Goal: Information Seeking & Learning: Understand process/instructions

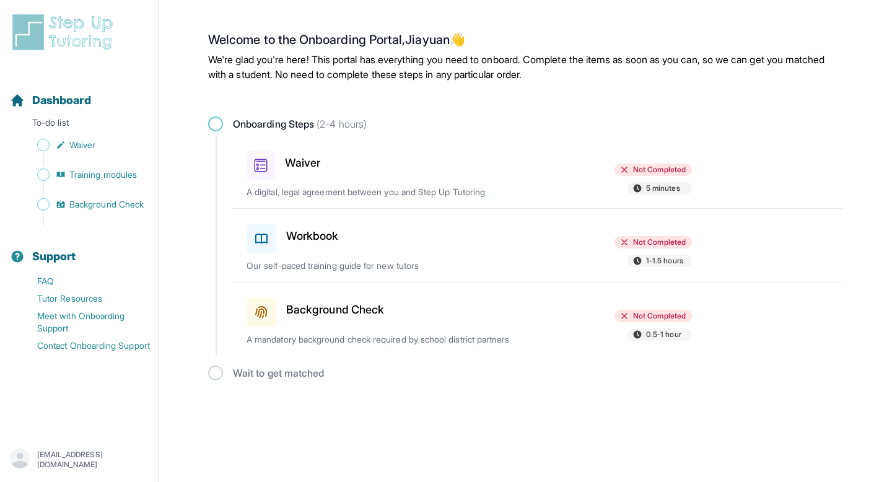
click at [372, 318] on div "Background Check" at bounding box center [319, 309] width 144 height 35
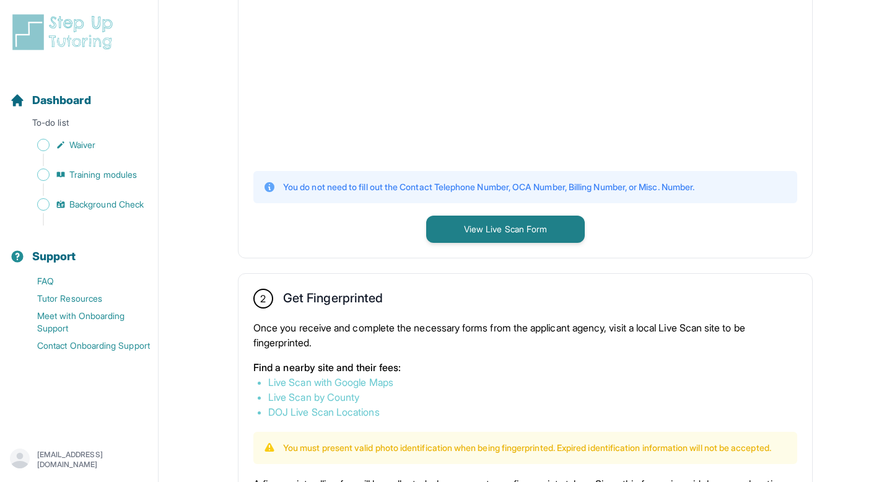
scroll to position [429, 0]
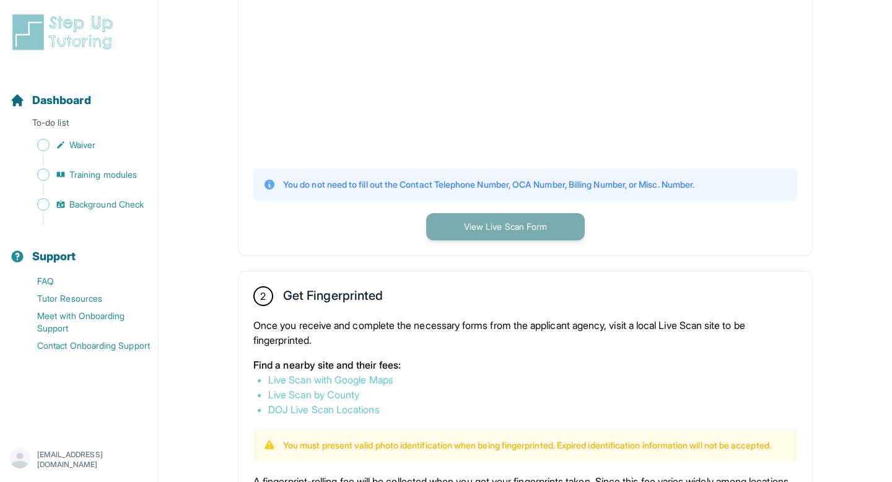
click at [473, 220] on button "View Live Scan Form" at bounding box center [505, 226] width 159 height 27
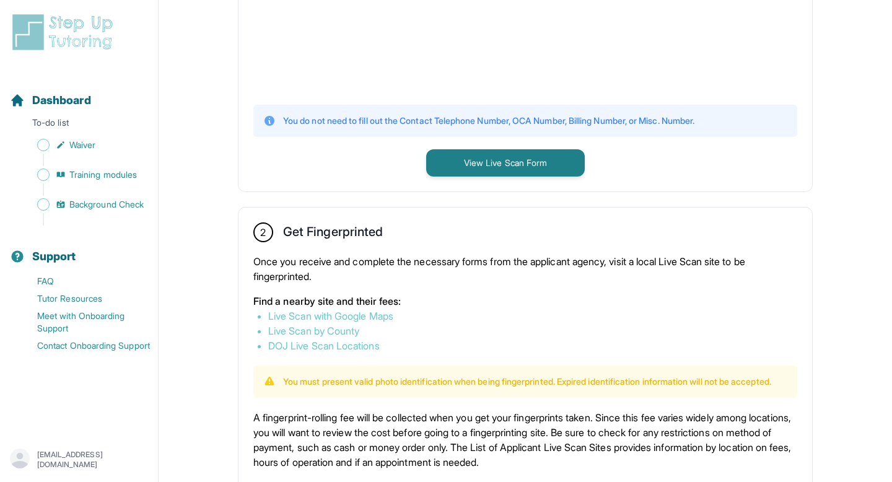
scroll to position [520, 0]
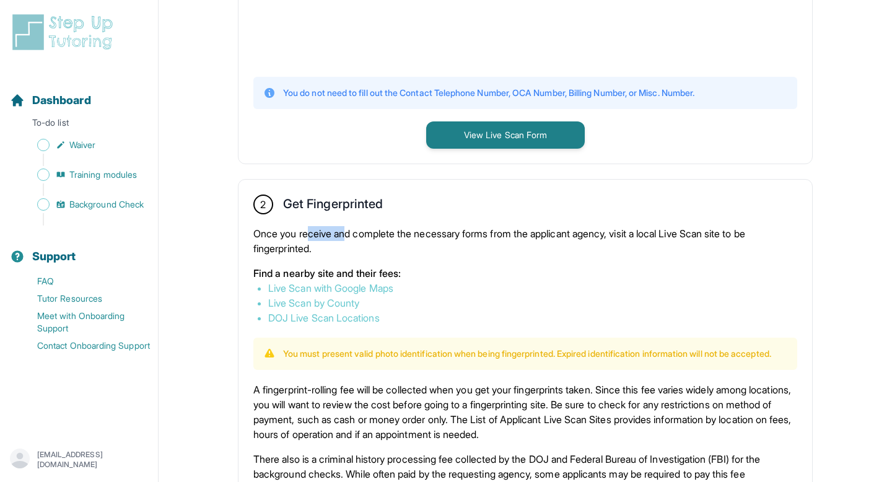
drag, startPoint x: 312, startPoint y: 231, endPoint x: 347, endPoint y: 235, distance: 35.6
click at [347, 235] on p "Once you receive and complete the necessary forms from the applicant agency, vi…" at bounding box center [525, 241] width 544 height 30
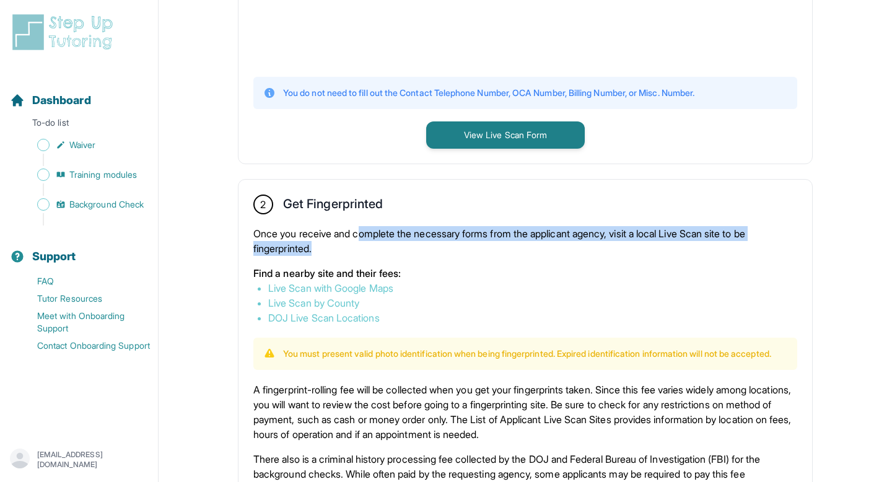
drag, startPoint x: 366, startPoint y: 232, endPoint x: 403, endPoint y: 243, distance: 38.6
click at [403, 243] on p "Once you receive and complete the necessary forms from the applicant agency, vi…" at bounding box center [525, 241] width 544 height 30
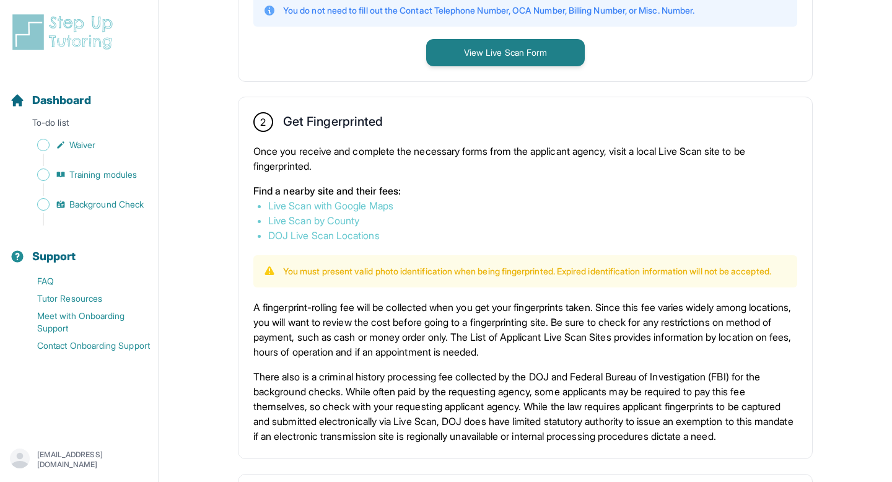
scroll to position [603, 0]
click at [382, 203] on link "Live Scan with Google Maps" at bounding box center [330, 205] width 125 height 12
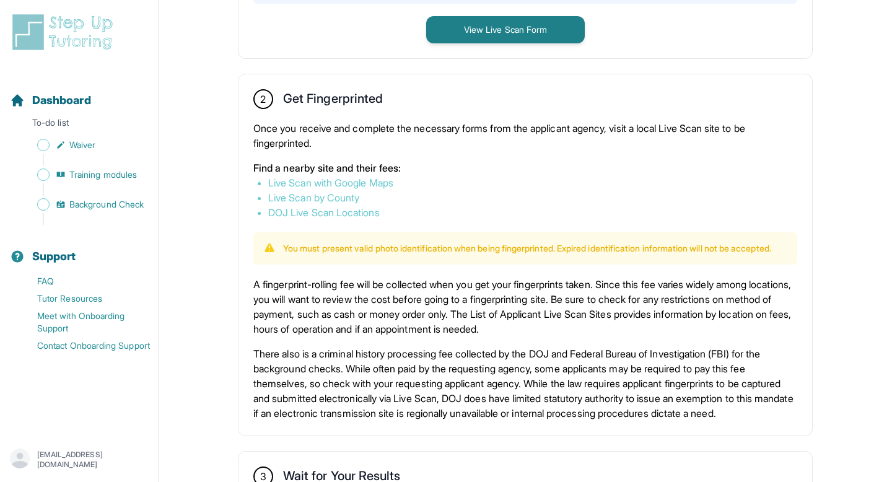
scroll to position [647, 0]
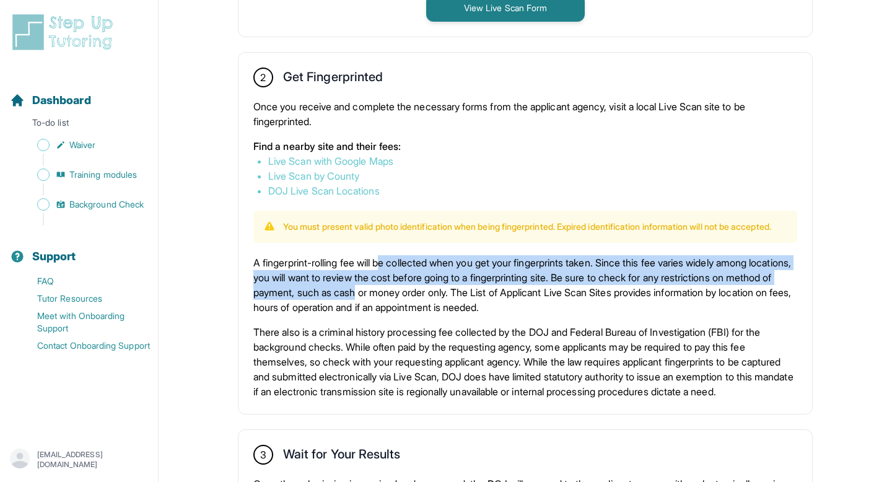
drag, startPoint x: 387, startPoint y: 273, endPoint x: 424, endPoint y: 297, distance: 44.0
click at [424, 297] on p "A fingerprint-rolling fee will be collected when you get your fingerprints take…" at bounding box center [525, 284] width 544 height 59
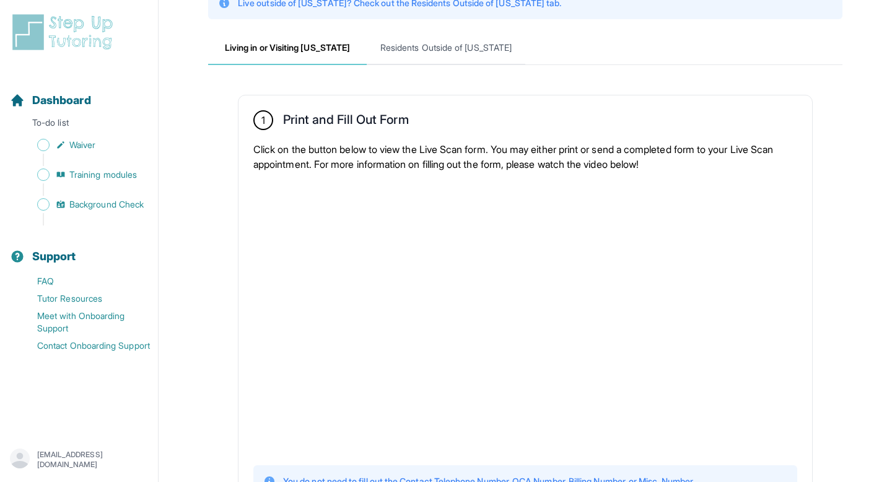
scroll to position [111, 0]
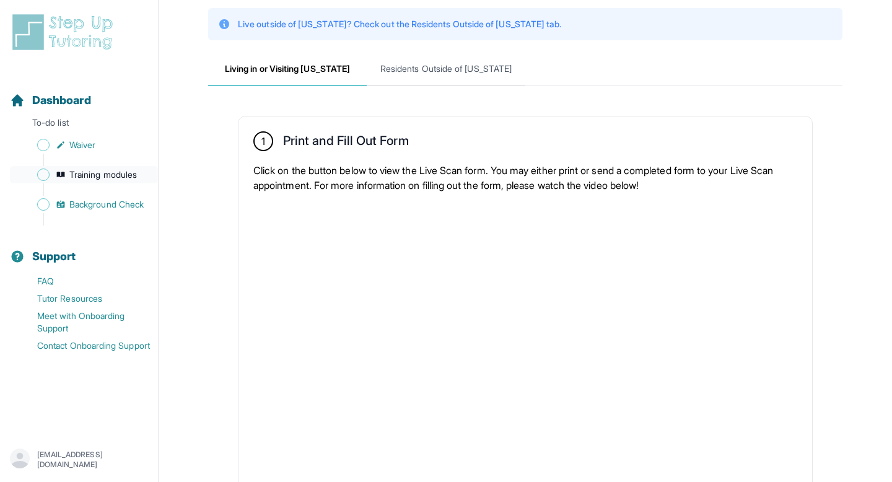
click at [116, 176] on span "Training modules" at bounding box center [103, 174] width 68 height 12
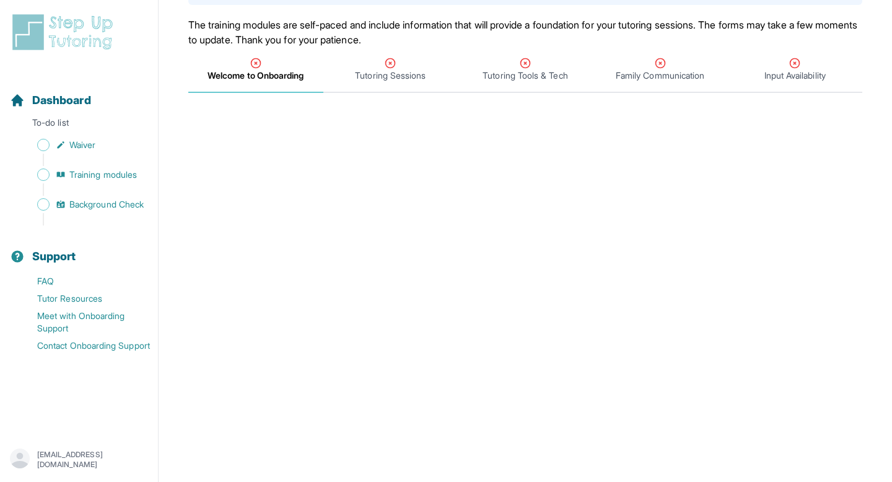
scroll to position [113, 0]
click at [392, 68] on icon "Tabs" at bounding box center [390, 64] width 12 height 12
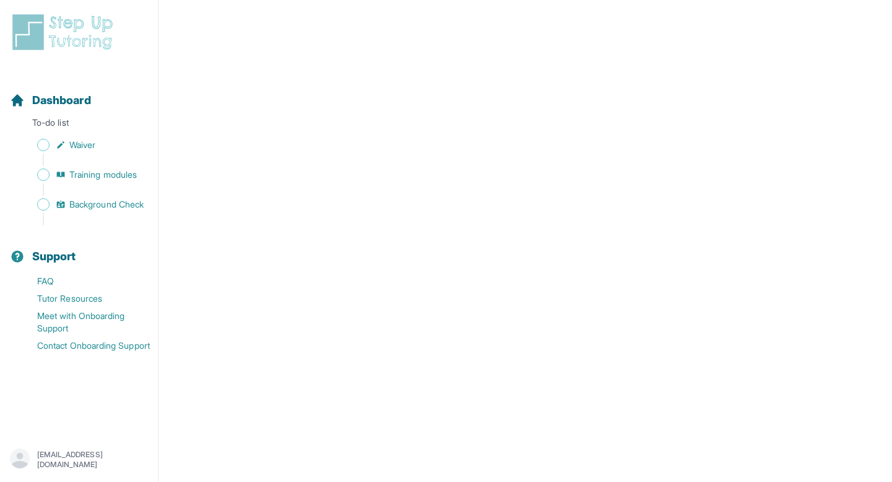
scroll to position [0, 0]
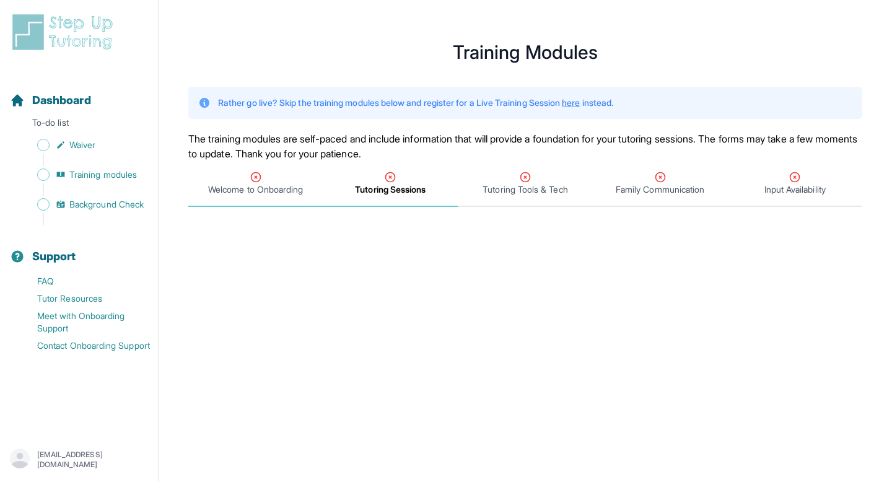
click at [274, 188] on span "Welcome to Onboarding" at bounding box center [255, 189] width 95 height 12
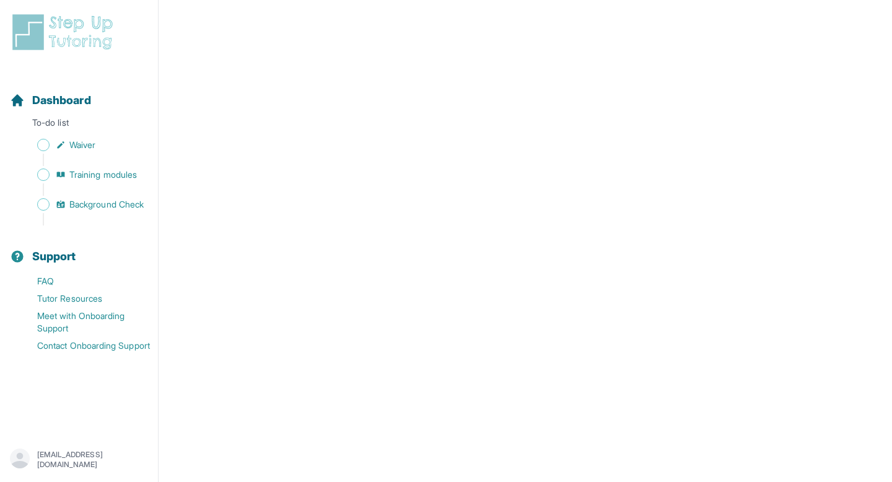
scroll to position [526, 0]
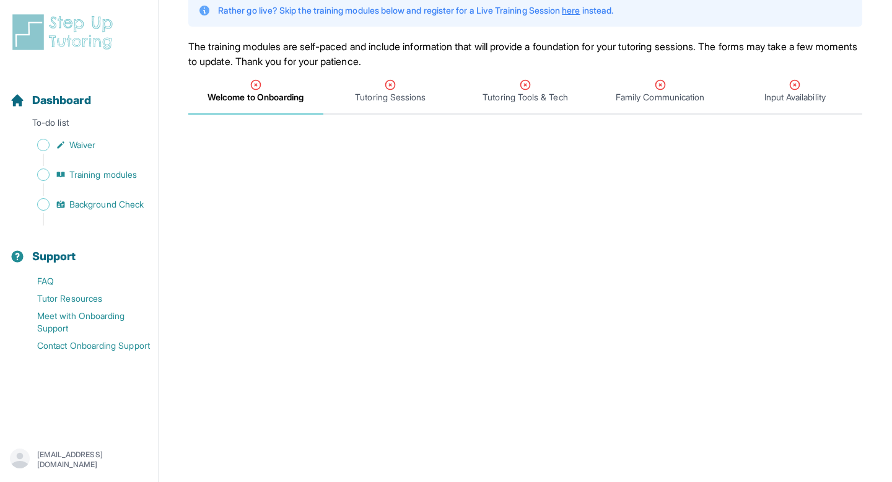
scroll to position [68, 0]
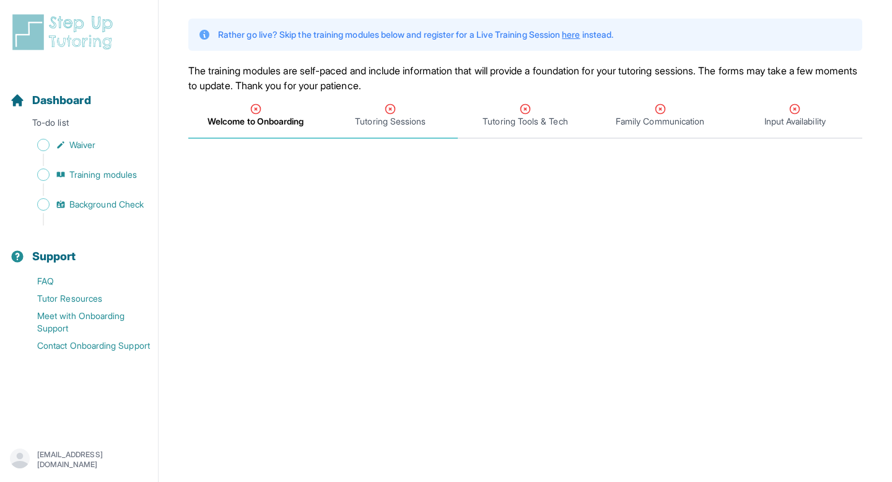
click at [367, 117] on span "Tutoring Sessions" at bounding box center [390, 121] width 71 height 12
click at [544, 133] on span "Tutoring Tools & Tech" at bounding box center [525, 116] width 135 height 46
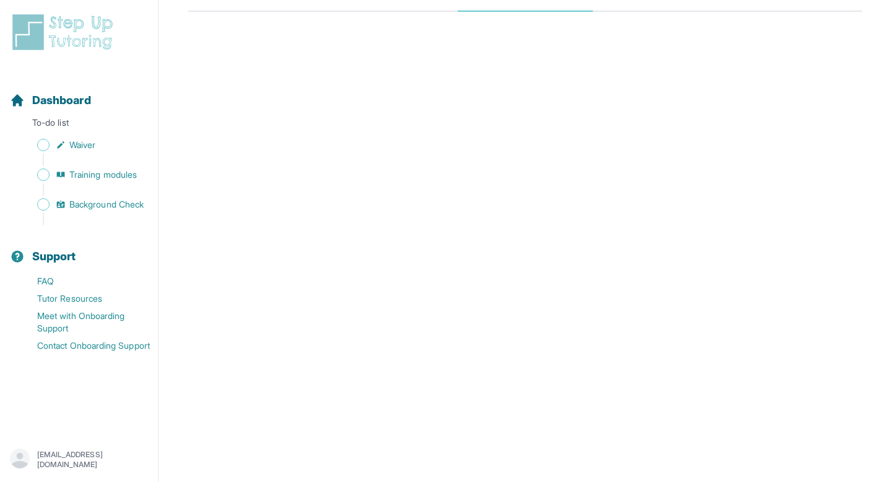
scroll to position [0, 0]
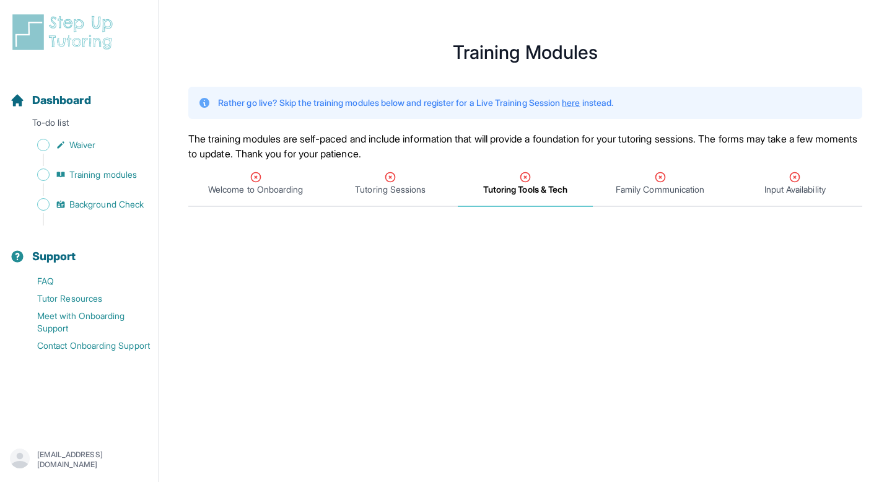
click at [535, 188] on span "Tutoring Tools & Tech" at bounding box center [525, 189] width 84 height 12
click at [580, 102] on link "here" at bounding box center [571, 102] width 18 height 11
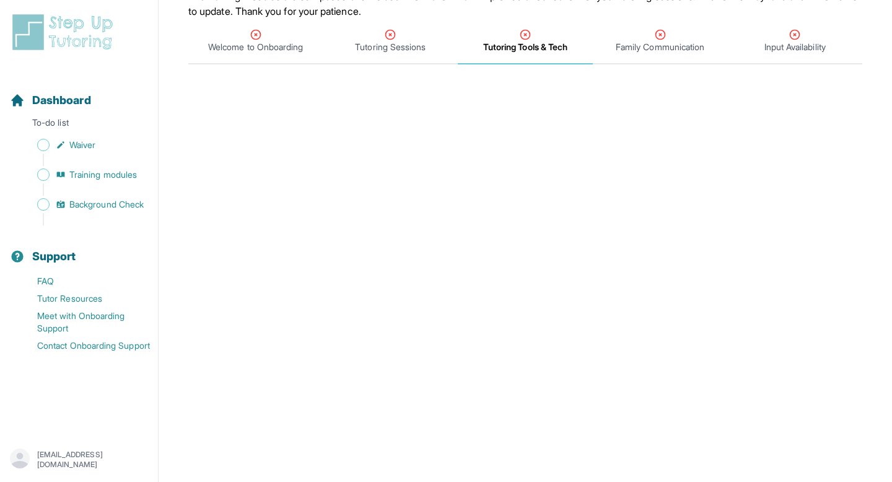
scroll to position [140, 0]
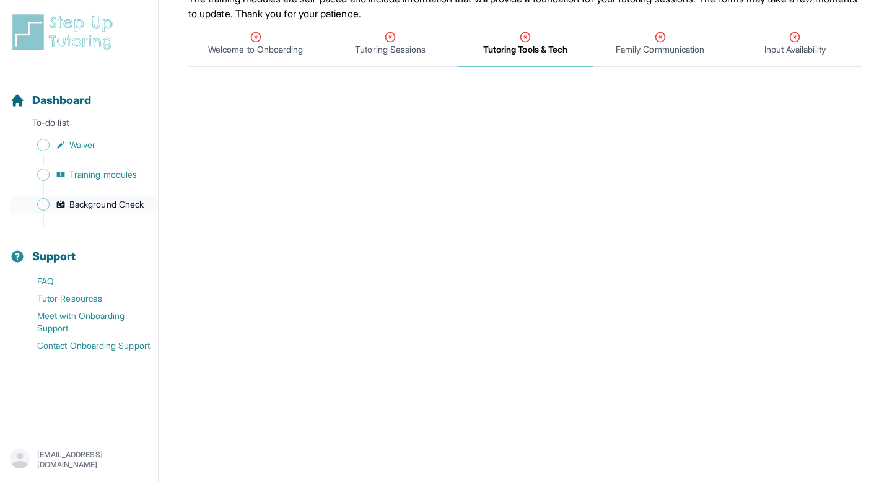
click at [82, 207] on span "Background Check" at bounding box center [106, 204] width 74 height 12
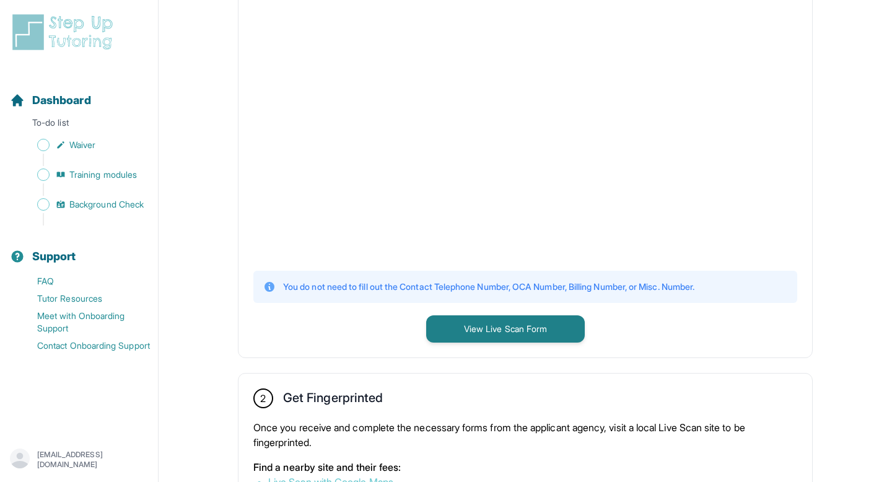
scroll to position [328, 0]
click at [448, 324] on button "View Live Scan Form" at bounding box center [505, 327] width 159 height 27
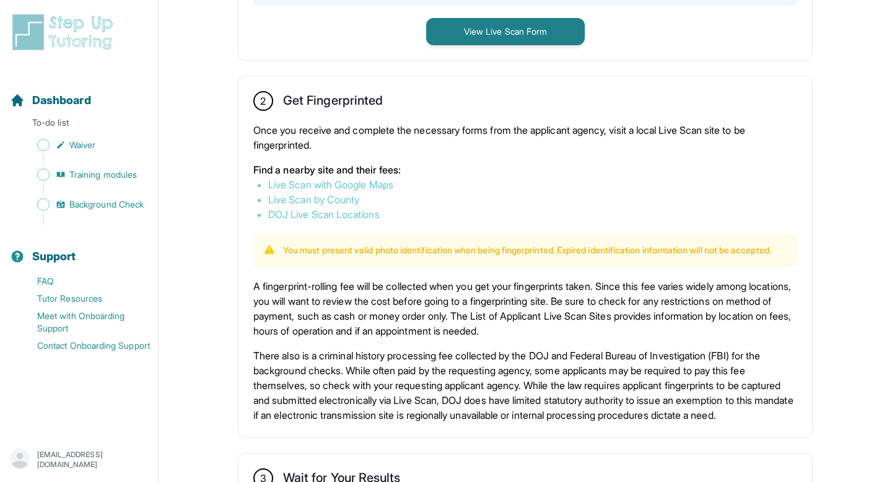
scroll to position [625, 0]
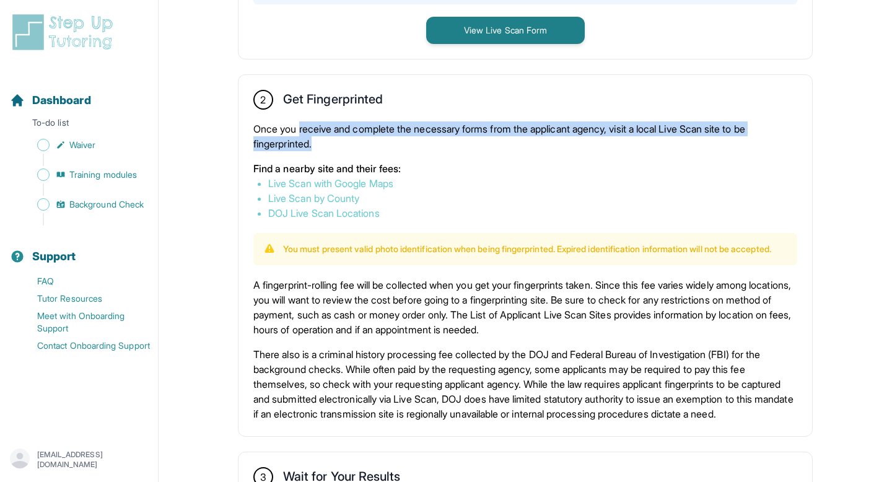
drag, startPoint x: 301, startPoint y: 126, endPoint x: 362, endPoint y: 139, distance: 62.1
click at [362, 139] on p "Once you receive and complete the necessary forms from the applicant agency, vi…" at bounding box center [525, 136] width 544 height 30
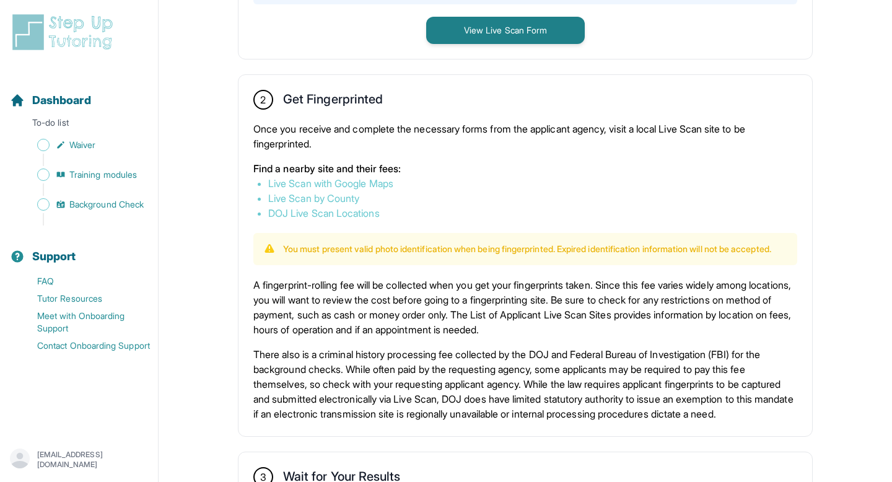
scroll to position [607, 0]
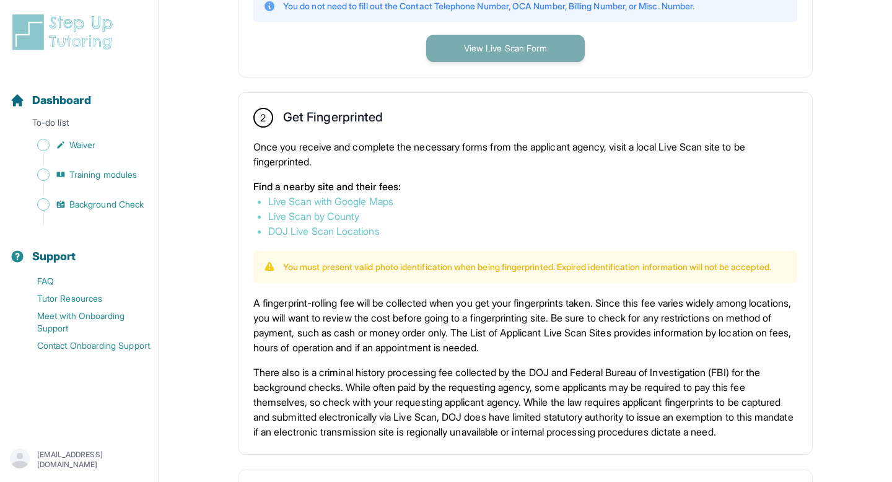
click at [475, 57] on button "View Live Scan Form" at bounding box center [505, 48] width 159 height 27
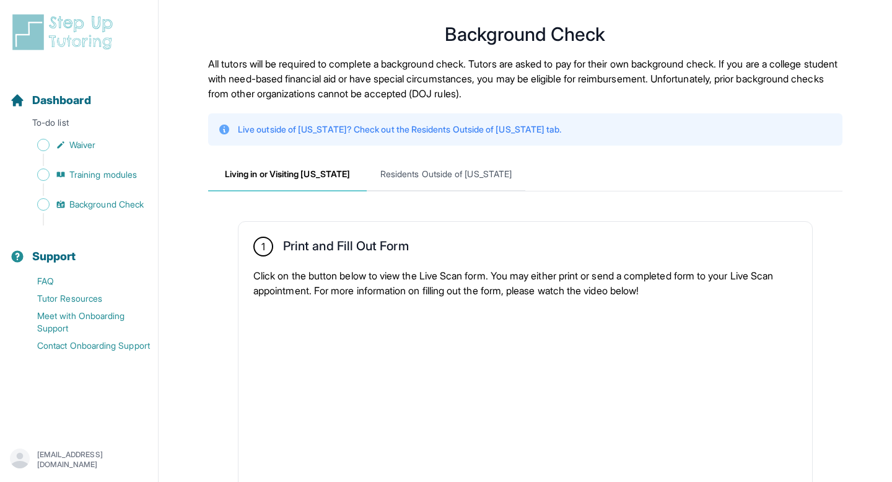
scroll to position [0, 0]
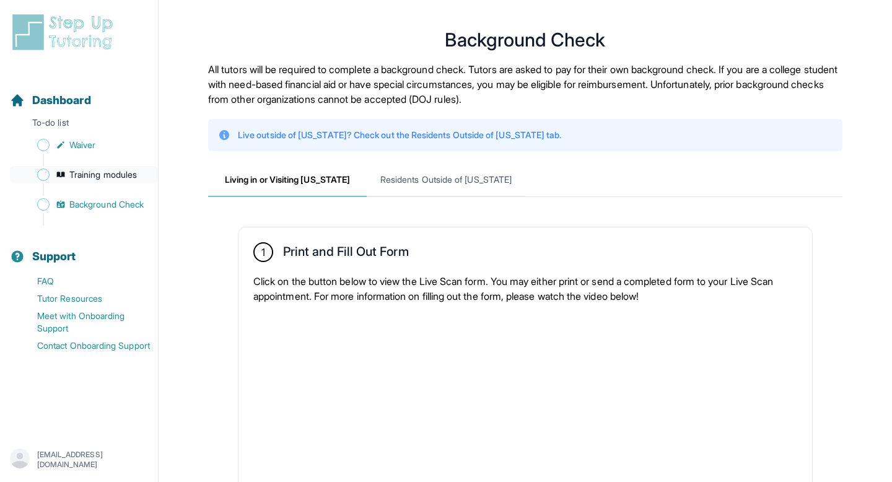
click at [123, 172] on span "Training modules" at bounding box center [103, 174] width 68 height 12
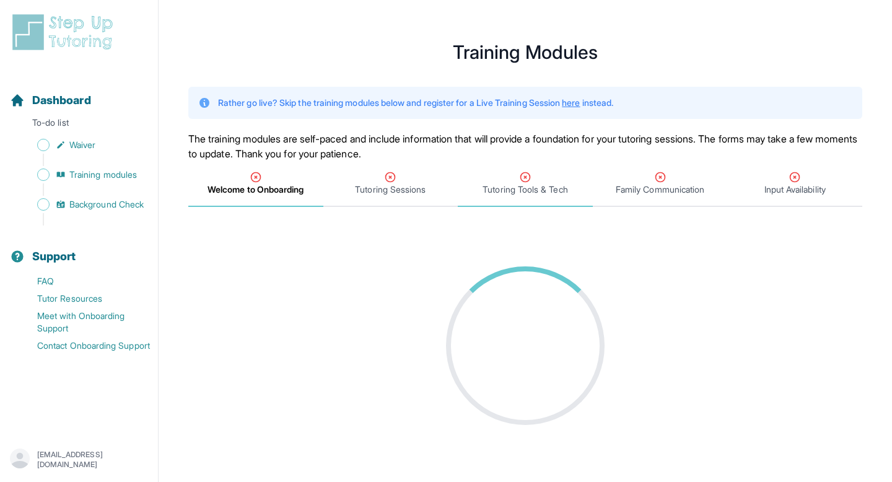
click at [529, 184] on span "Tutoring Tools & Tech" at bounding box center [525, 189] width 85 height 12
